Goal: Use online tool/utility: Use online tool/utility

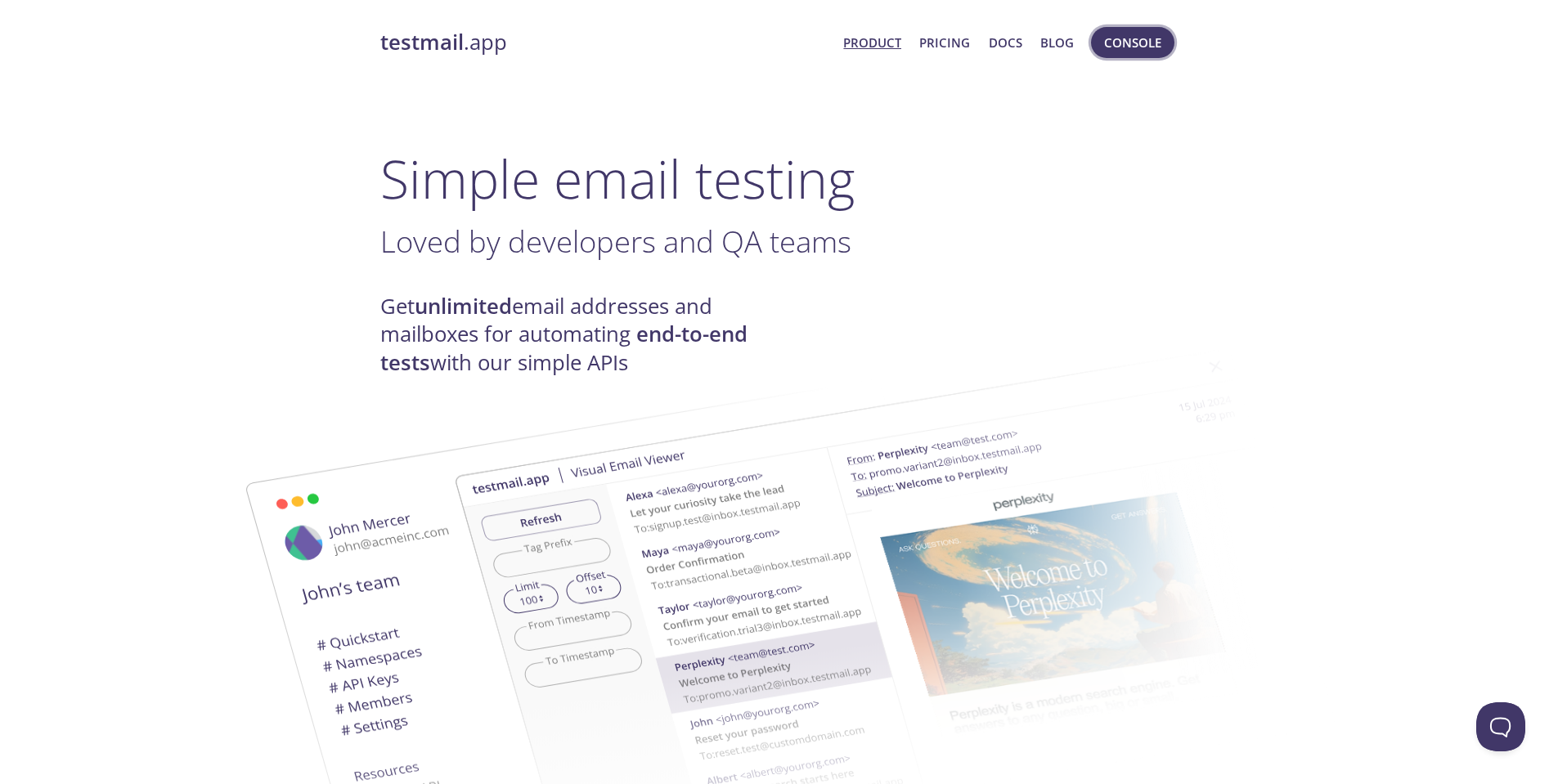
click at [1122, 38] on span "Console" at bounding box center [1133, 42] width 57 height 21
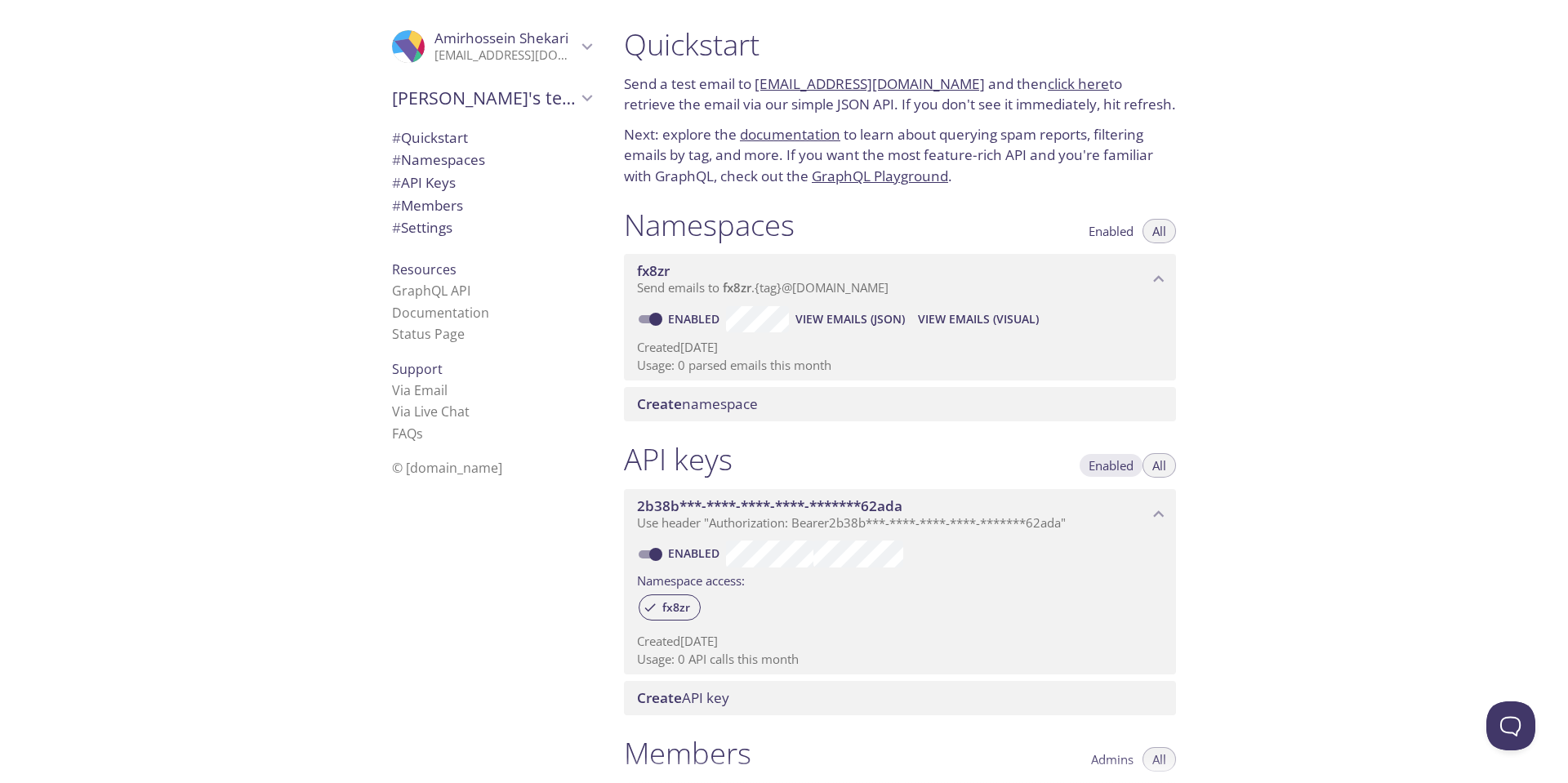
click at [1105, 466] on span "Enabled" at bounding box center [1111, 466] width 45 height 0
click at [1164, 466] on span "All" at bounding box center [1159, 466] width 13 height 0
click at [582, 100] on icon "Amirhossein's team" at bounding box center [587, 98] width 21 height 21
click at [761, 104] on p "Send a test email to [EMAIL_ADDRESS][DOMAIN_NAME] and then click here to retrie…" at bounding box center [900, 93] width 552 height 41
click at [1052, 83] on link "click here" at bounding box center [1078, 83] width 61 height 19
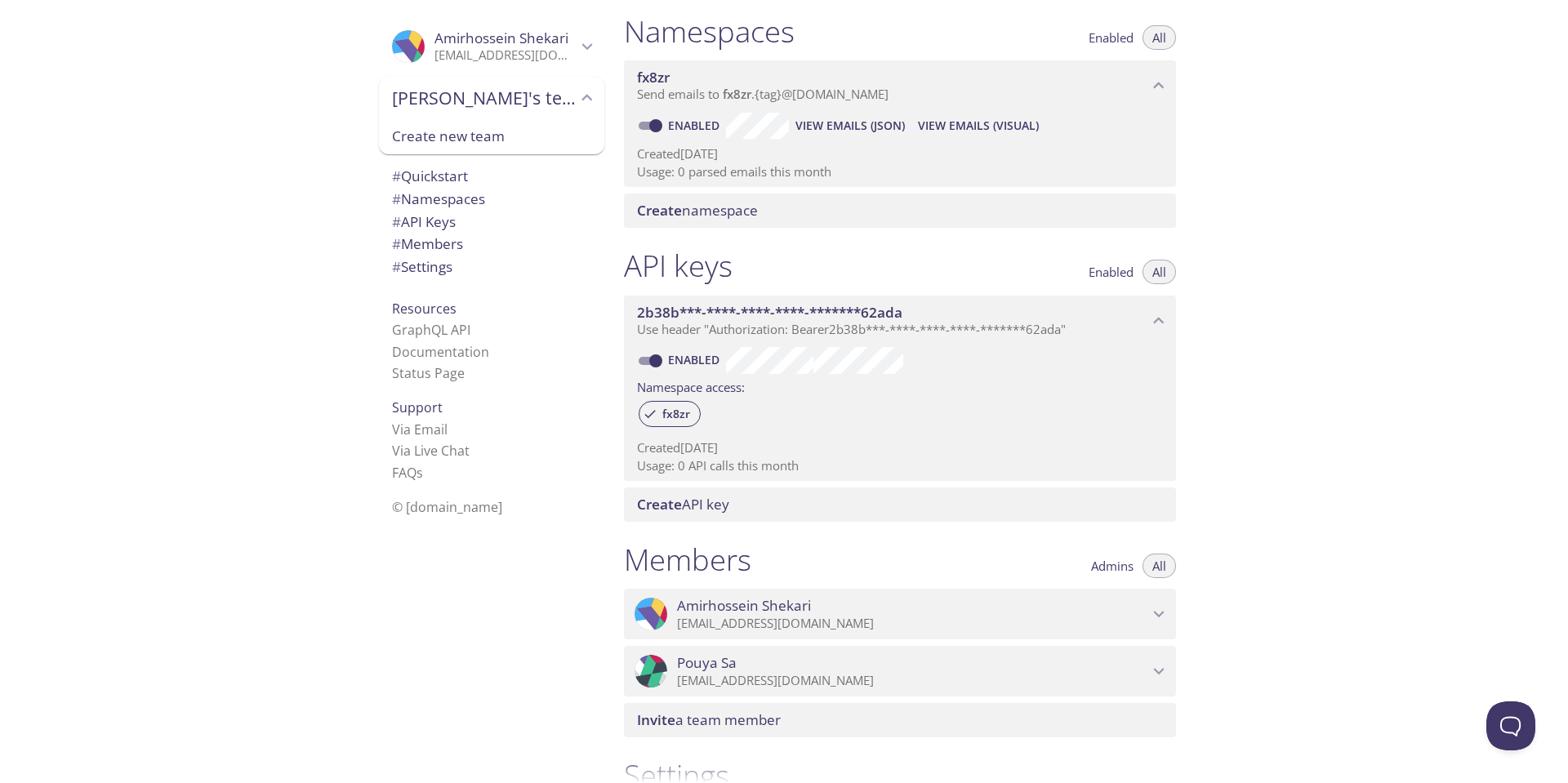
scroll to position [294, 0]
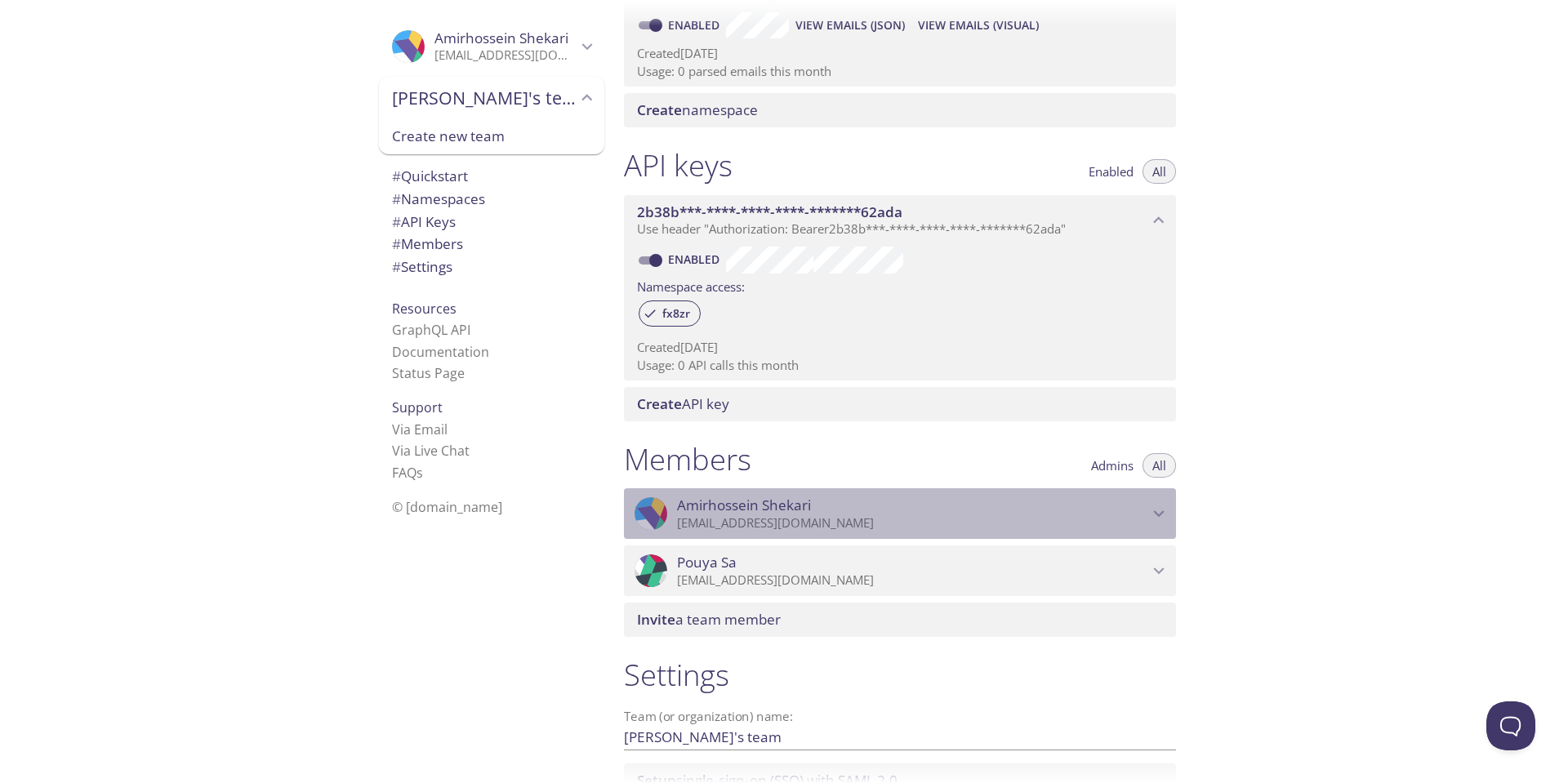
click at [1163, 512] on icon "Amirhossein Shekari" at bounding box center [1158, 513] width 21 height 21
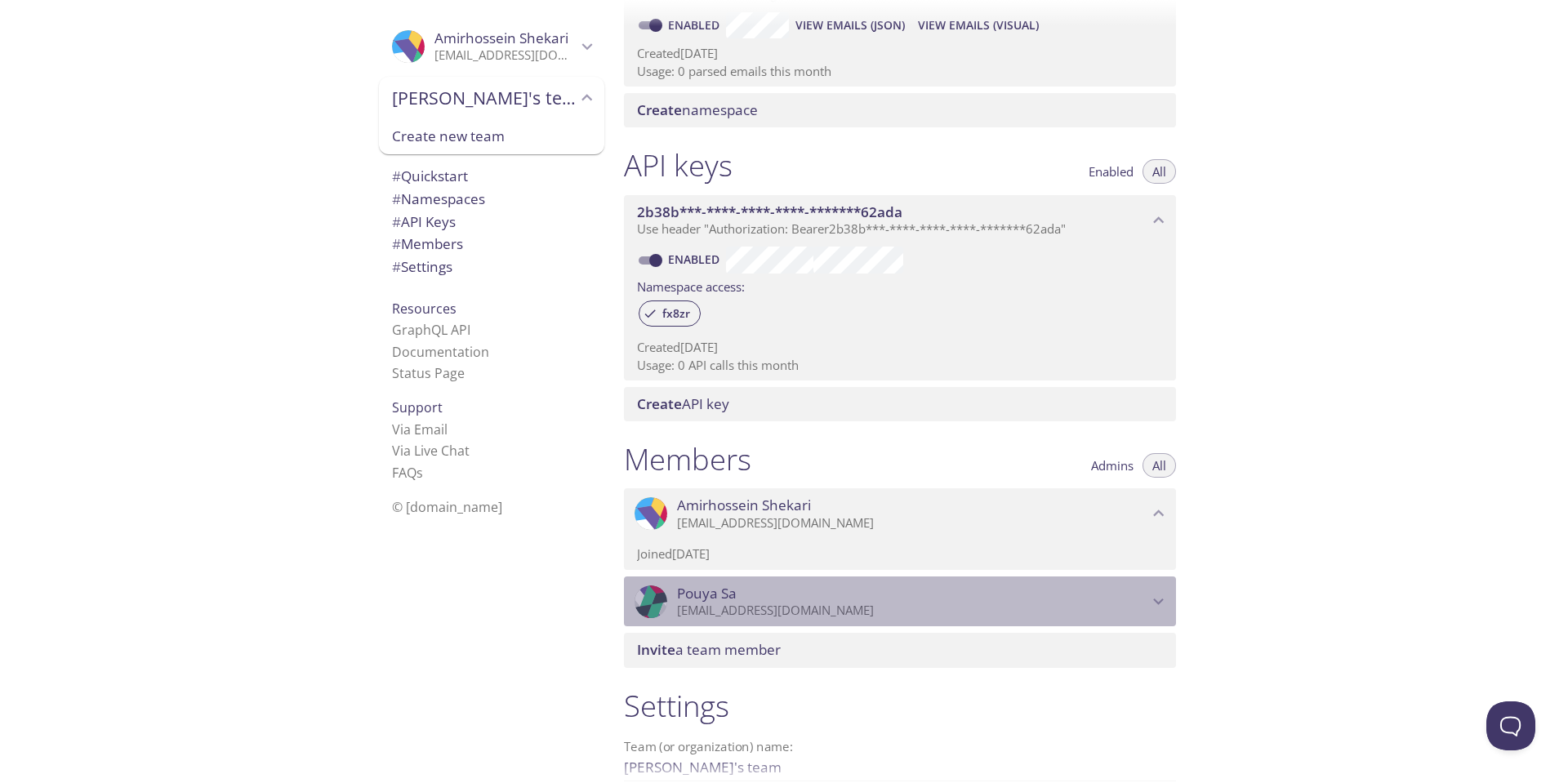
click at [749, 603] on p "[EMAIL_ADDRESS][DOMAIN_NAME]" at bounding box center [913, 610] width 472 height 16
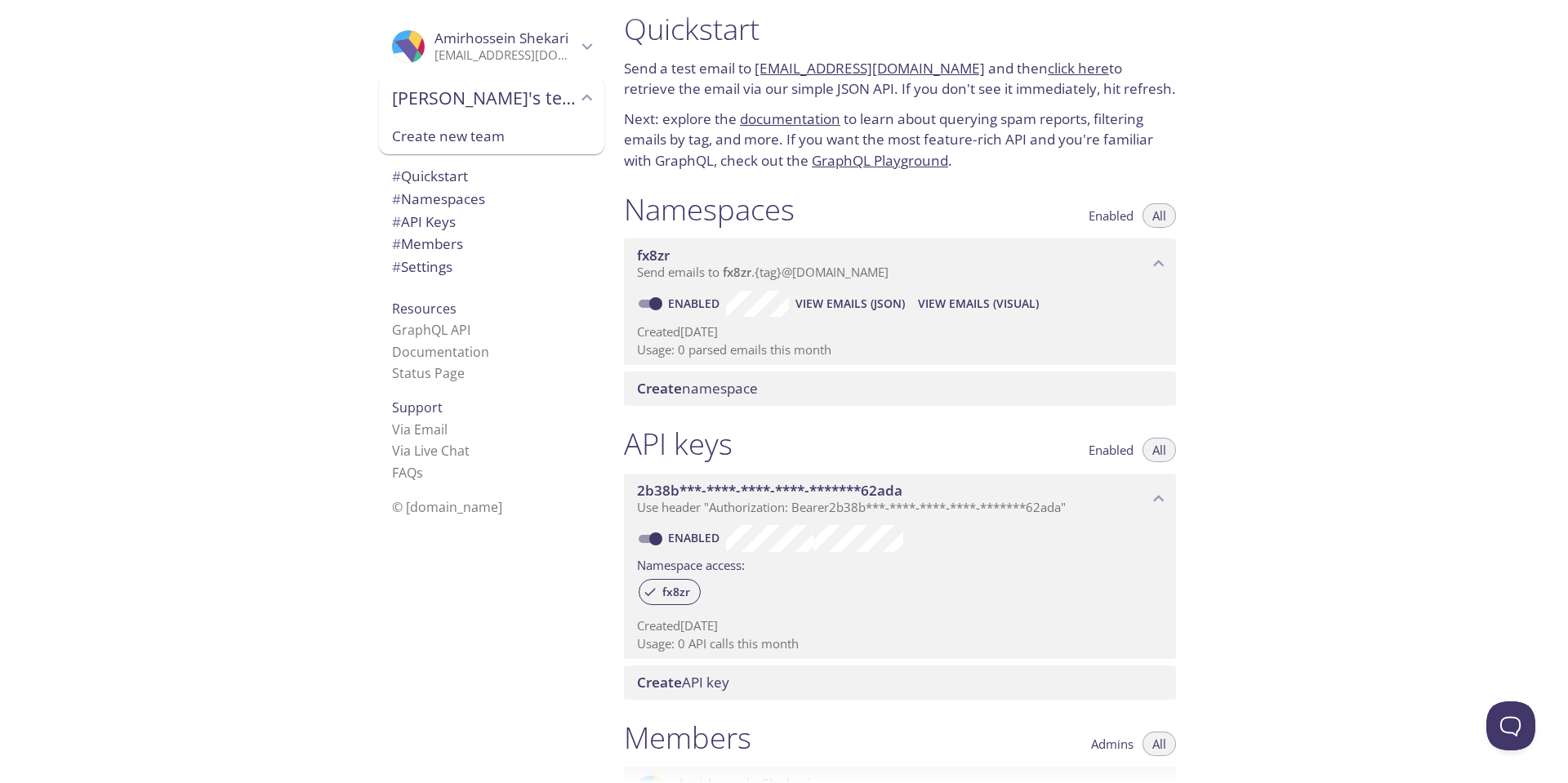
scroll to position [0, 0]
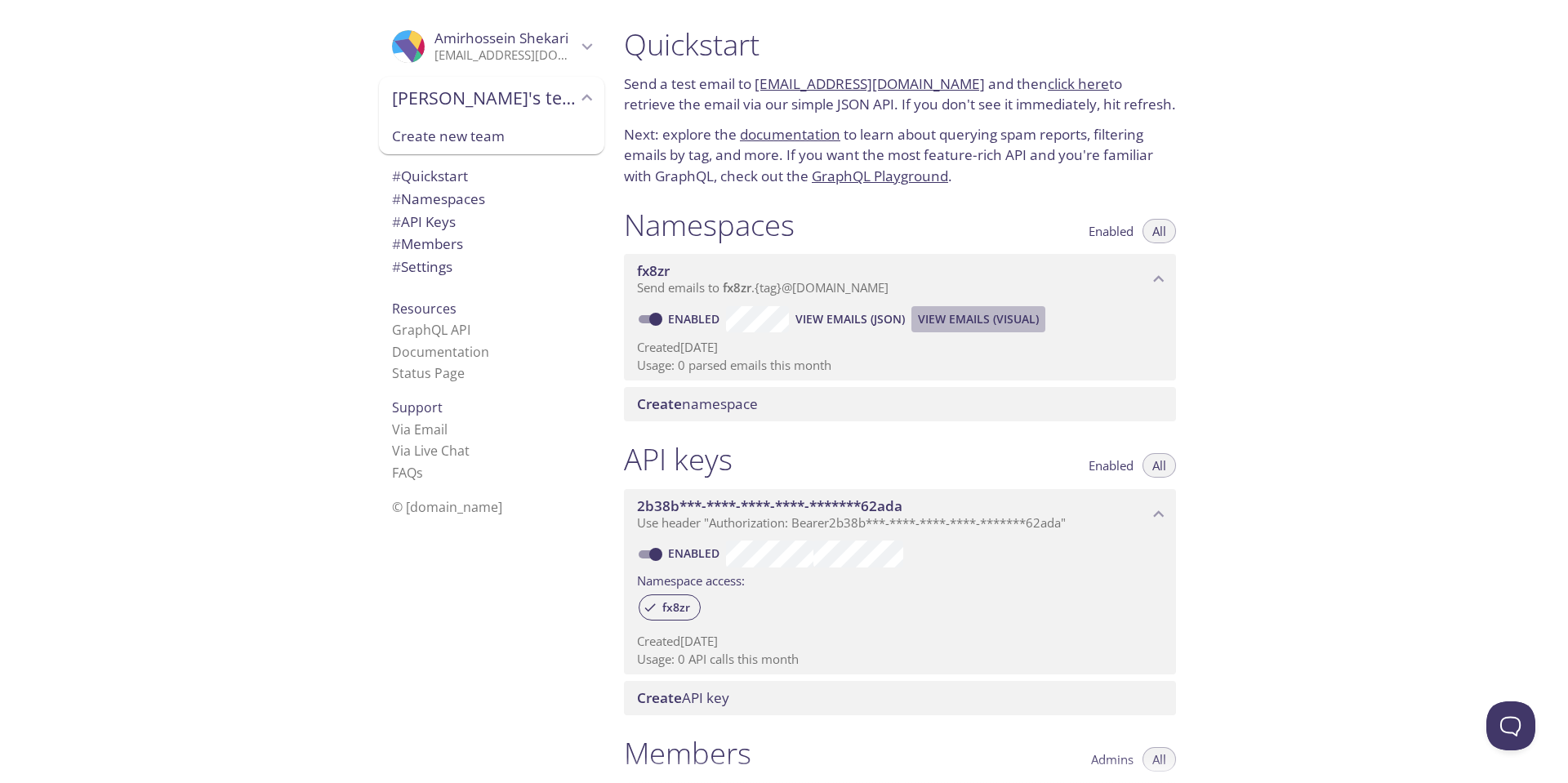
click at [989, 312] on span "View Emails (Visual)" at bounding box center [979, 319] width 121 height 19
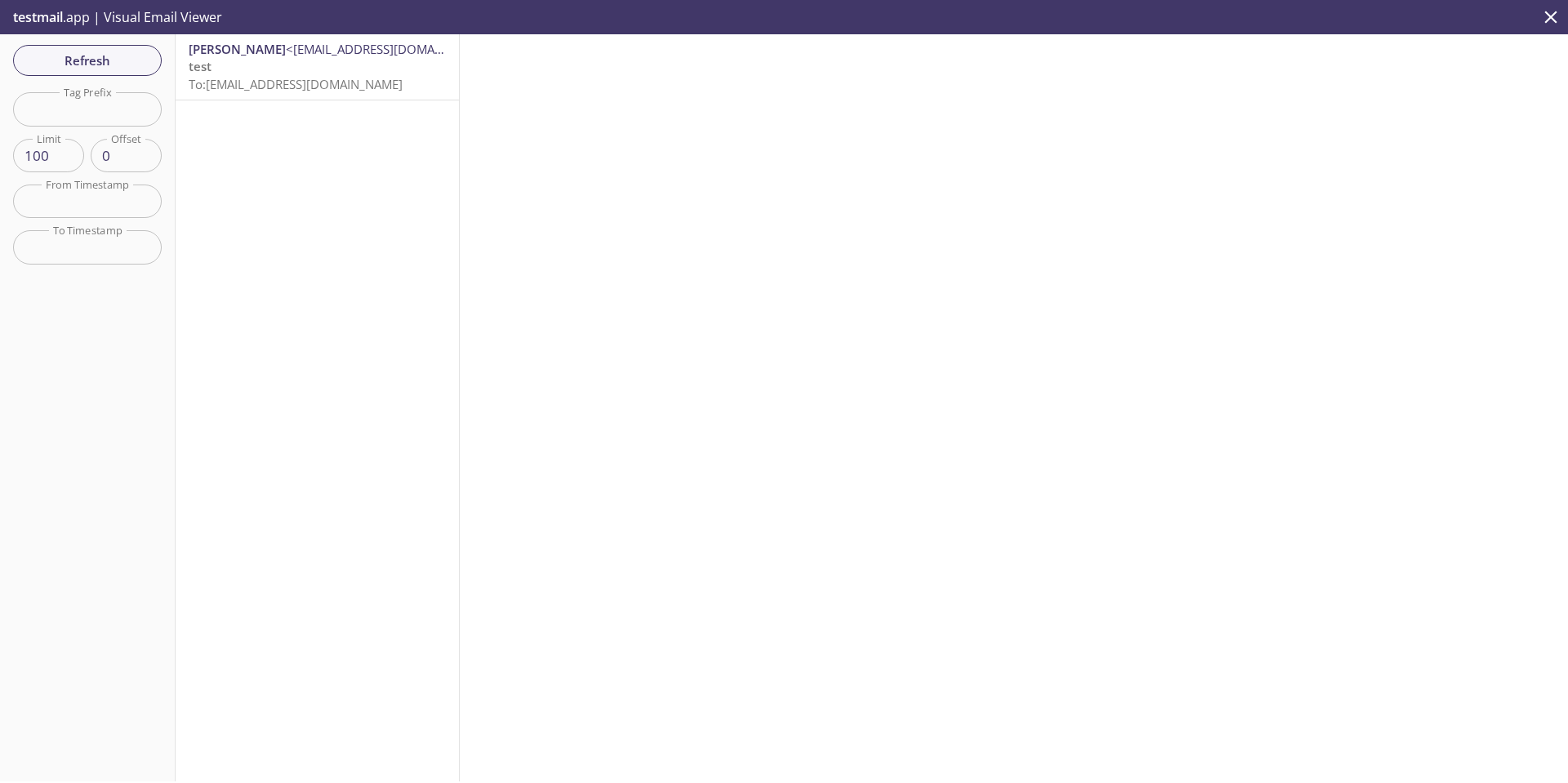
click at [206, 93] on div "[PERSON_NAME] <[EMAIL_ADDRESS][DOMAIN_NAME]> test To: [EMAIL_ADDRESS][DOMAIN_NA…" at bounding box center [317, 67] width 283 height 66
